Goal: Task Accomplishment & Management: Manage account settings

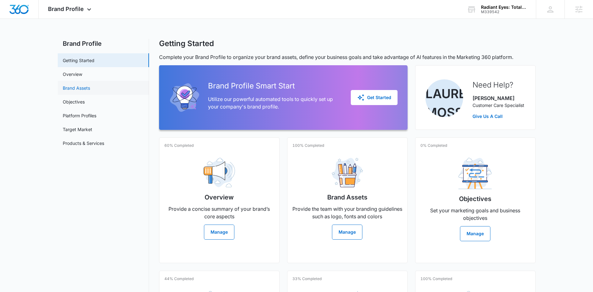
click at [87, 88] on link "Brand Assets" at bounding box center [76, 88] width 27 height 7
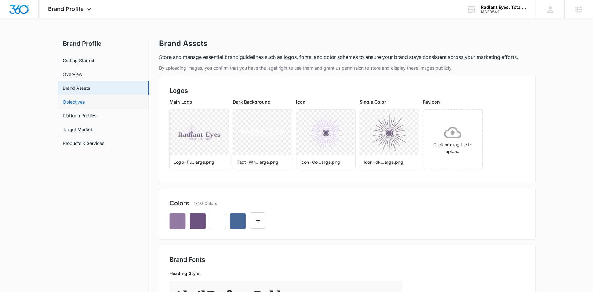
click at [85, 104] on link "Objectives" at bounding box center [74, 102] width 22 height 7
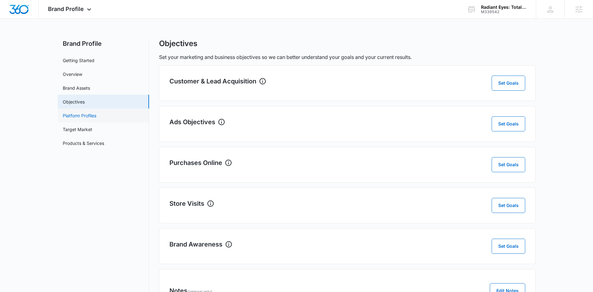
click at [96, 119] on link "Platform Profiles" at bounding box center [80, 115] width 34 height 7
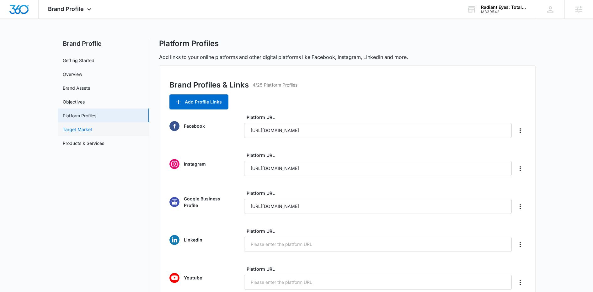
click at [92, 128] on link "Target Market" at bounding box center [77, 129] width 29 height 7
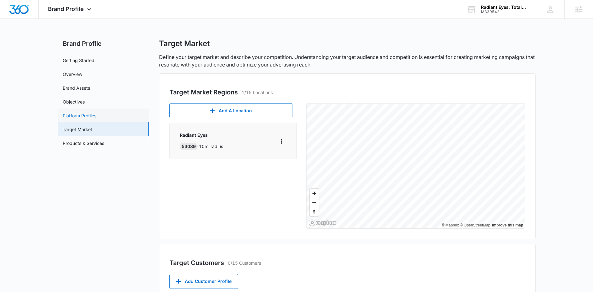
click at [96, 114] on link "Platform Profiles" at bounding box center [80, 115] width 34 height 7
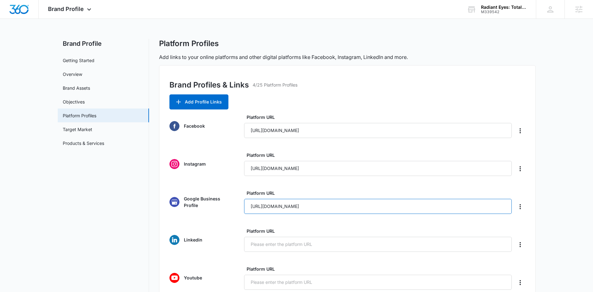
click at [306, 209] on input "https://share.google/eVo2ojKN0q3FFmSfa" at bounding box center [378, 206] width 268 height 15
click at [82, 6] on span "Brand Profile" at bounding box center [66, 9] width 36 height 7
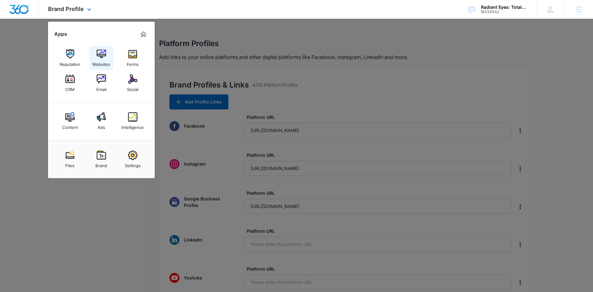
click at [103, 51] on img at bounding box center [101, 53] width 9 height 9
